Goal: Transaction & Acquisition: Subscribe to service/newsletter

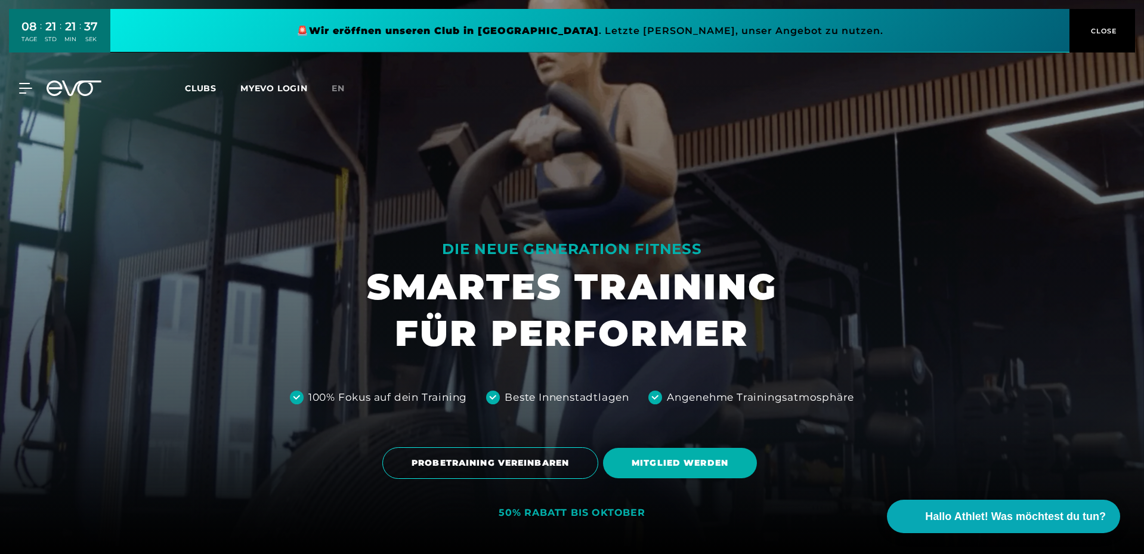
click at [212, 92] on span "Clubs" at bounding box center [201, 88] width 32 height 11
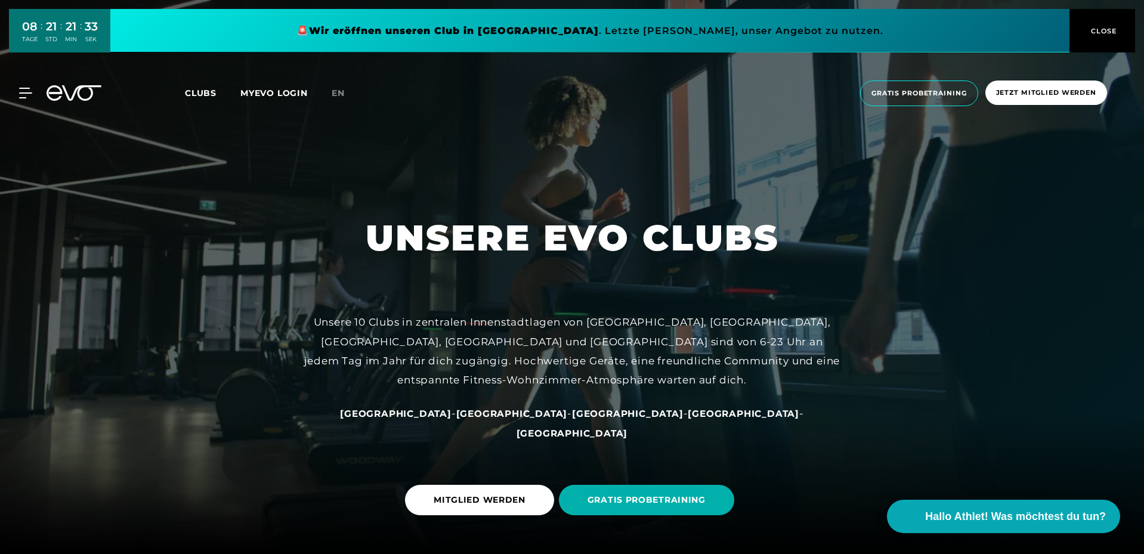
click at [212, 92] on span "Clubs" at bounding box center [201, 93] width 32 height 11
click at [467, 502] on span "MITGLIED WERDEN" at bounding box center [480, 500] width 92 height 13
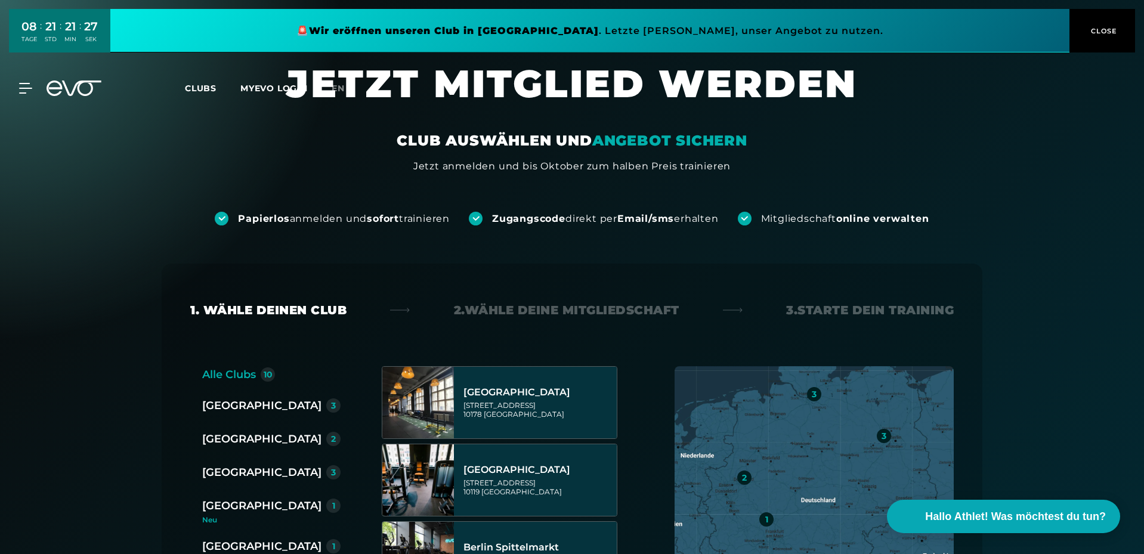
click at [240, 475] on div "[GEOGRAPHIC_DATA]" at bounding box center [261, 472] width 119 height 17
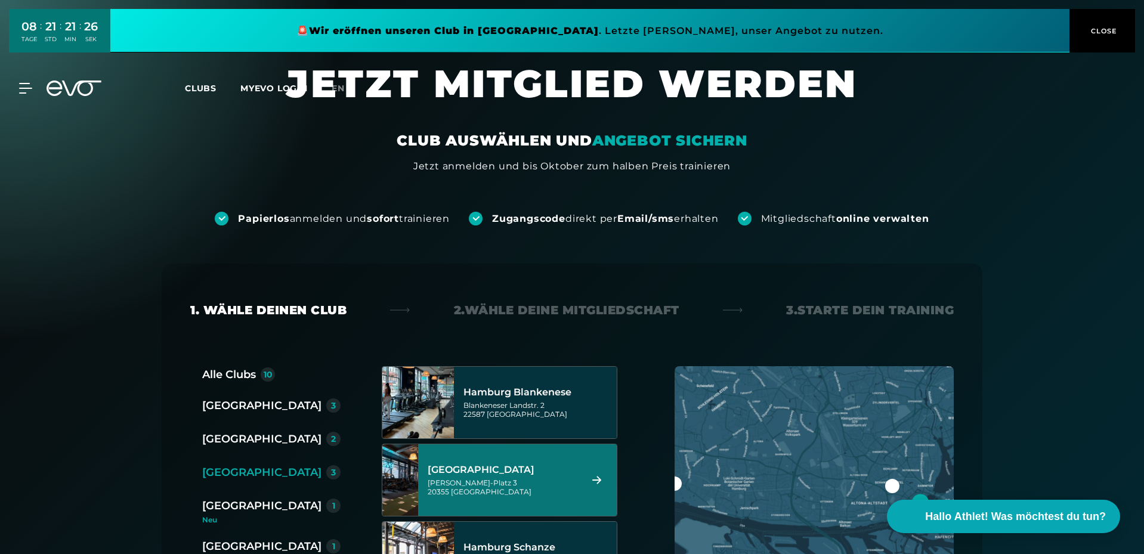
click at [463, 468] on div "Hamburg Stadthausbrücke" at bounding box center [503, 470] width 150 height 12
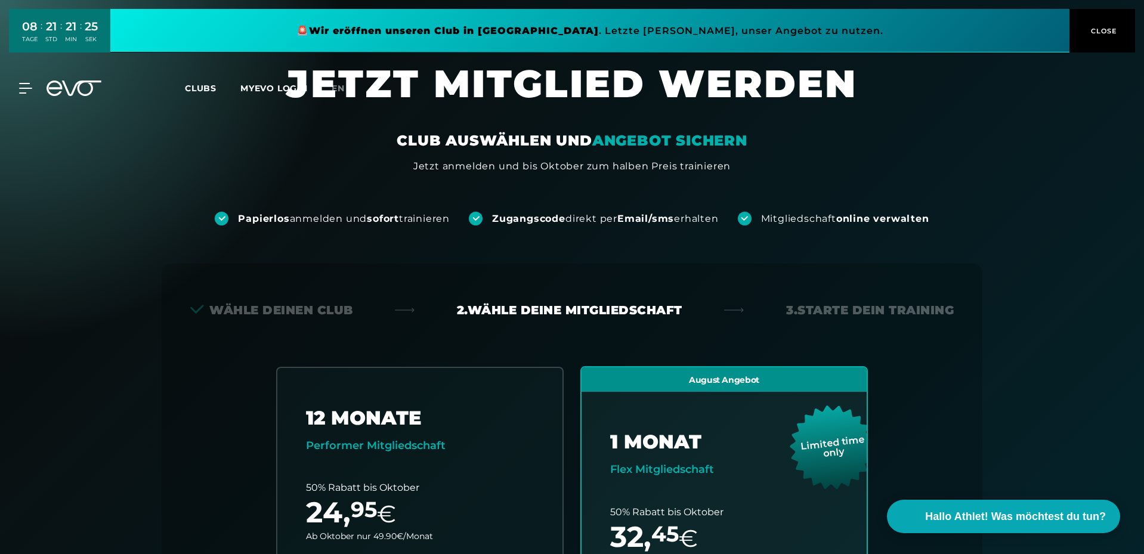
scroll to position [264, 0]
